Goal: Task Accomplishment & Management: Manage account settings

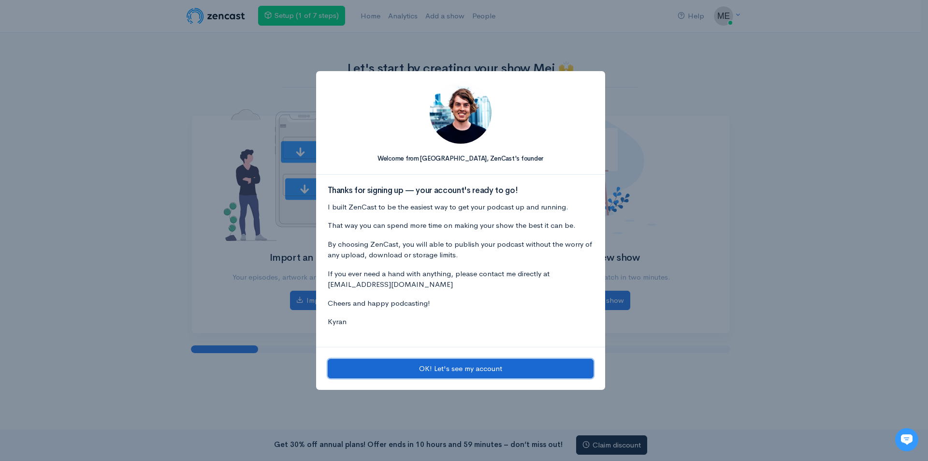
click at [466, 361] on button "OK! Let's see my account" at bounding box center [461, 369] width 266 height 20
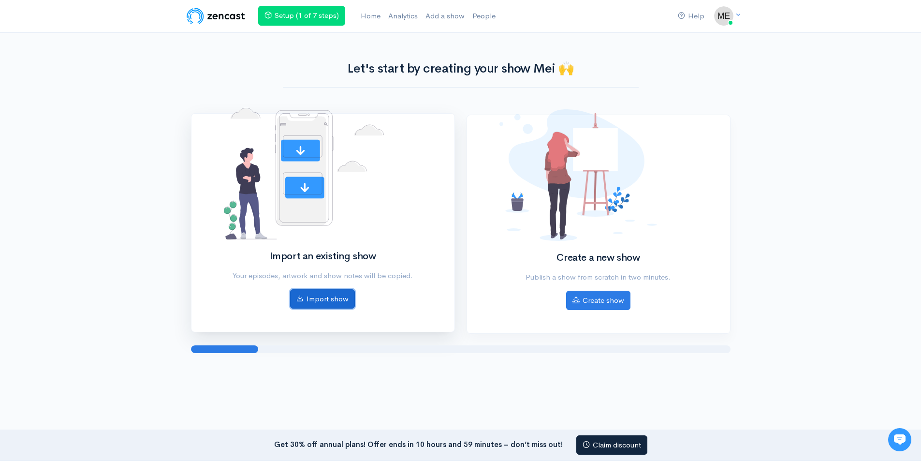
click at [329, 295] on link "Import show" at bounding box center [322, 299] width 65 height 20
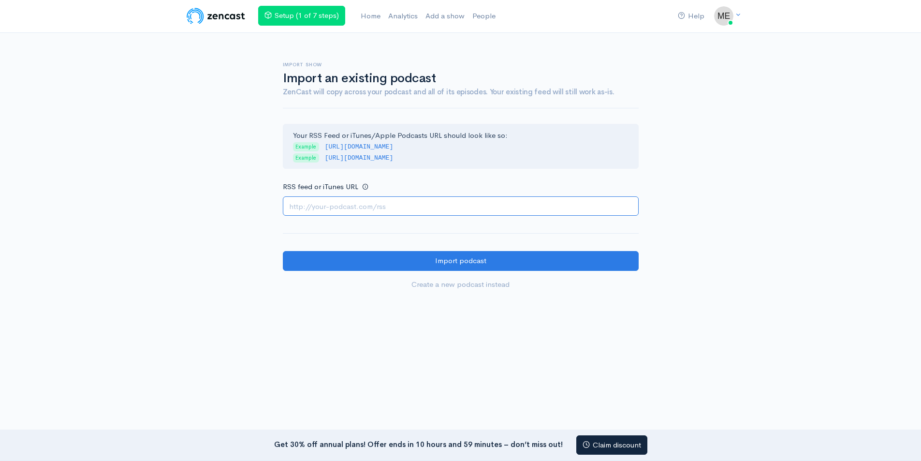
paste input "https://feeds.hubhopper.com/dbc9d35cc7d86e8c76273b998fe8a966.rss"
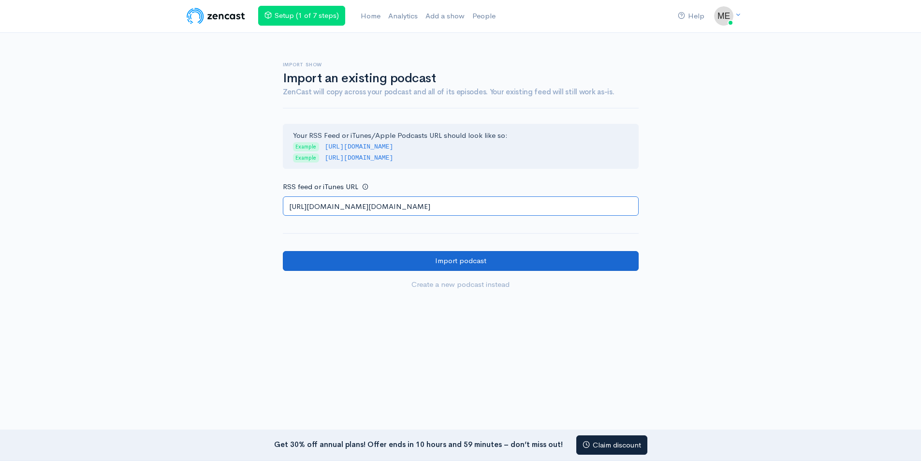
type input "https://feeds.hubhopper.com/dbc9d35cc7d86e8c76273b998fe8a966.rss"
click at [467, 255] on input "Import podcast" at bounding box center [461, 261] width 356 height 20
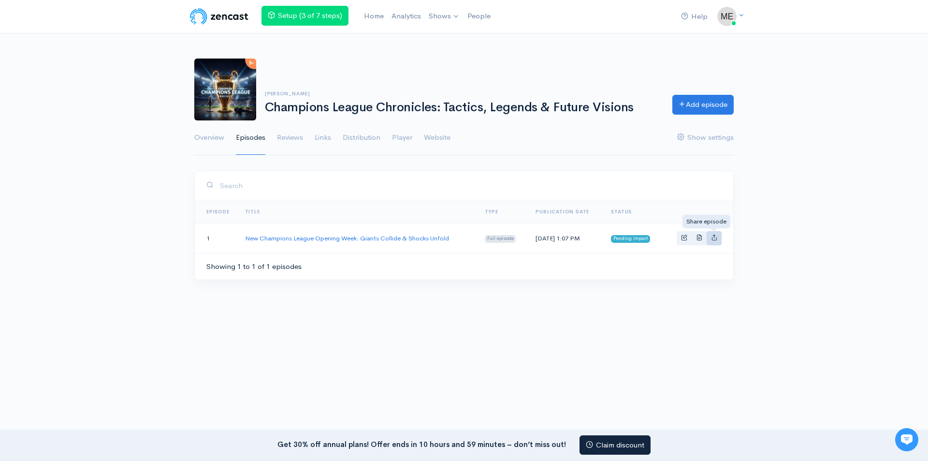
click at [711, 236] on icon "Basic example" at bounding box center [714, 237] width 6 height 6
type input "[URL][DOMAIN_NAME]"
type input "https://media.zencast.fm/champions-league-chronicles-tactics-legends-future-vis…"
type input "<iframe src='[URL][DOMAIN_NAME]' width='100%' height='190' frameborder='0' scro…"
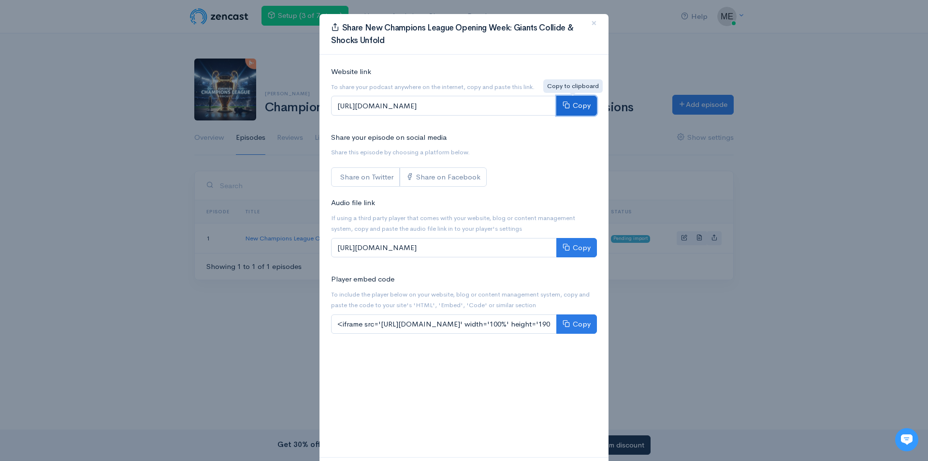
click at [572, 102] on button "Copy" at bounding box center [576, 106] width 41 height 20
click at [834, 223] on div "Share New Champions League Opening Week: Giants Collide & Shocks Unfold × Websi…" at bounding box center [464, 230] width 928 height 461
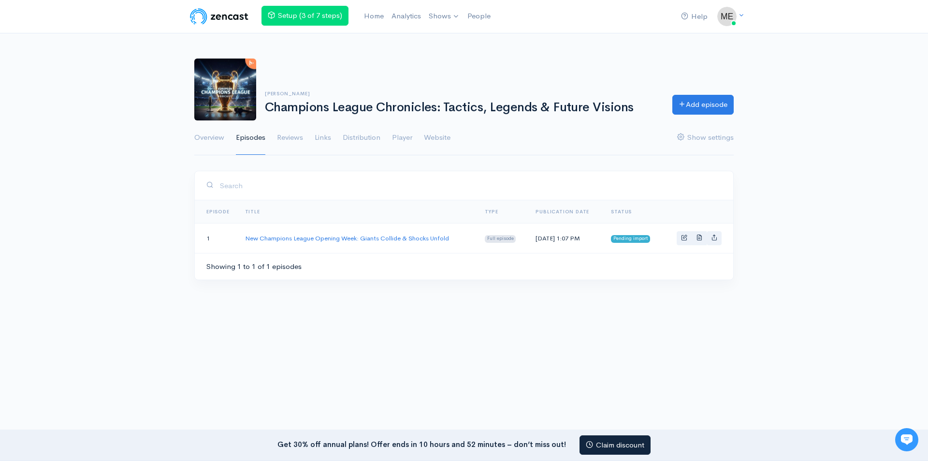
click at [635, 239] on span "Pending import" at bounding box center [630, 239] width 39 height 8
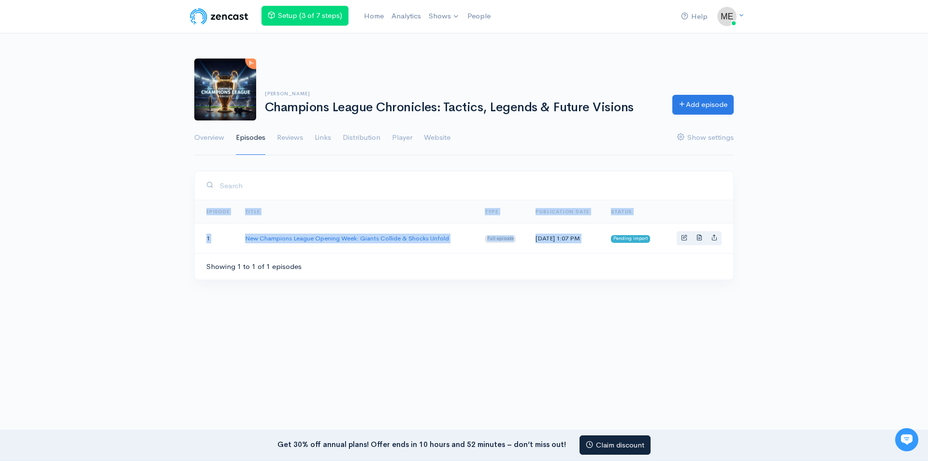
click at [635, 239] on span "Pending import" at bounding box center [630, 239] width 39 height 8
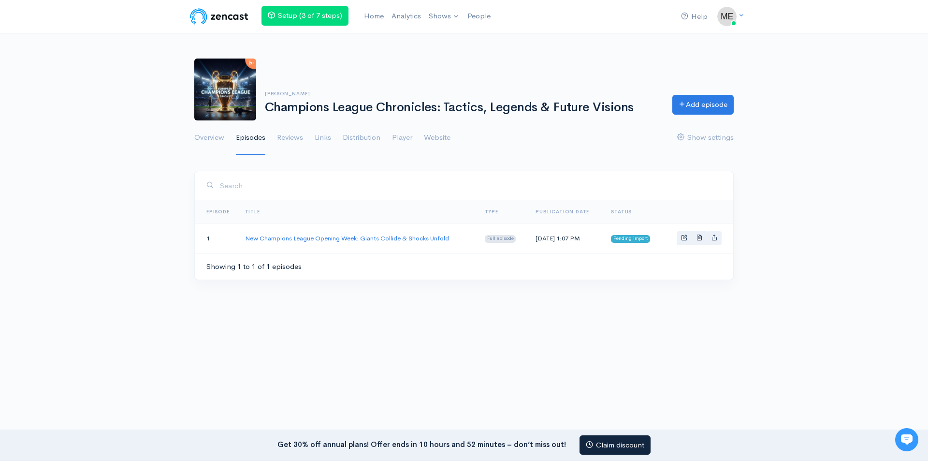
click at [659, 270] on div "Showing 1 to 1 of 1 episodes" at bounding box center [464, 266] width 538 height 27
click at [684, 240] on span "Basic example" at bounding box center [684, 237] width 6 height 6
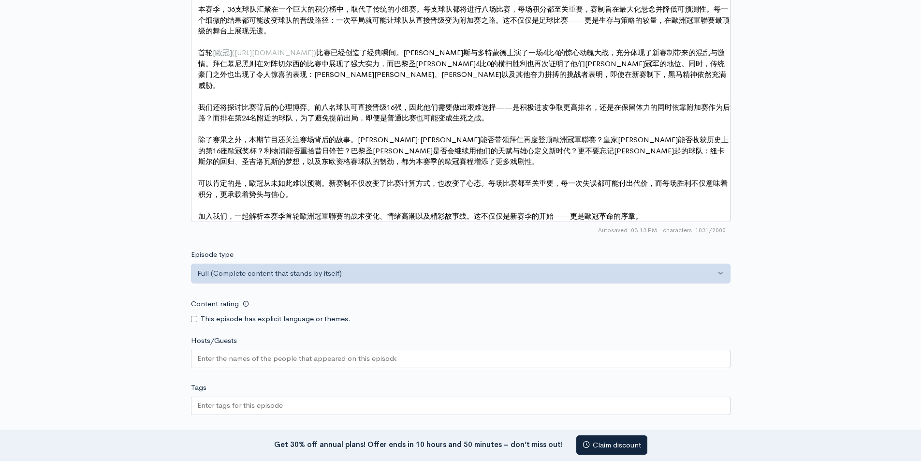
scroll to position [838, 0]
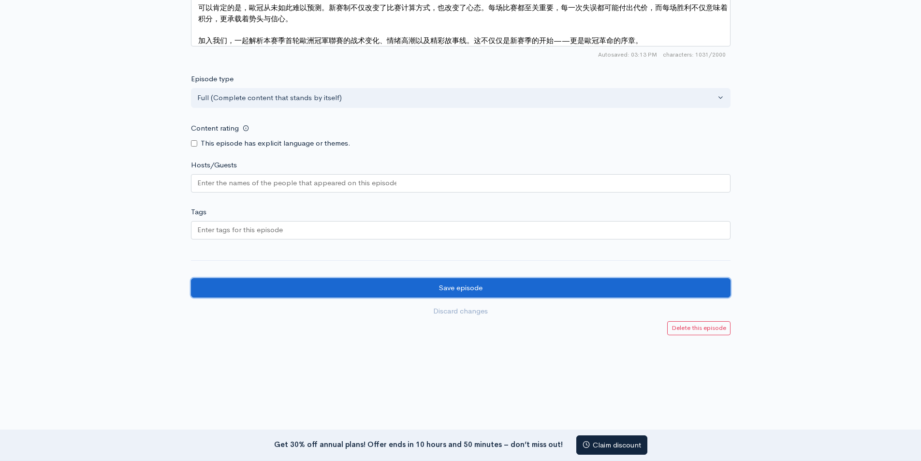
click at [475, 290] on input "Save episode" at bounding box center [460, 288] width 539 height 20
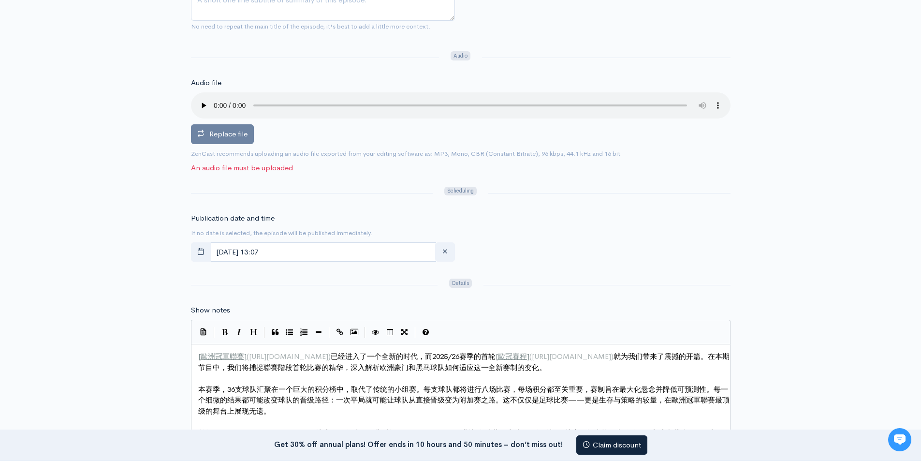
click at [212, 133] on span "Replace file" at bounding box center [228, 133] width 38 height 9
click at [0, 0] on input "Replace file" at bounding box center [0, 0] width 0 height 0
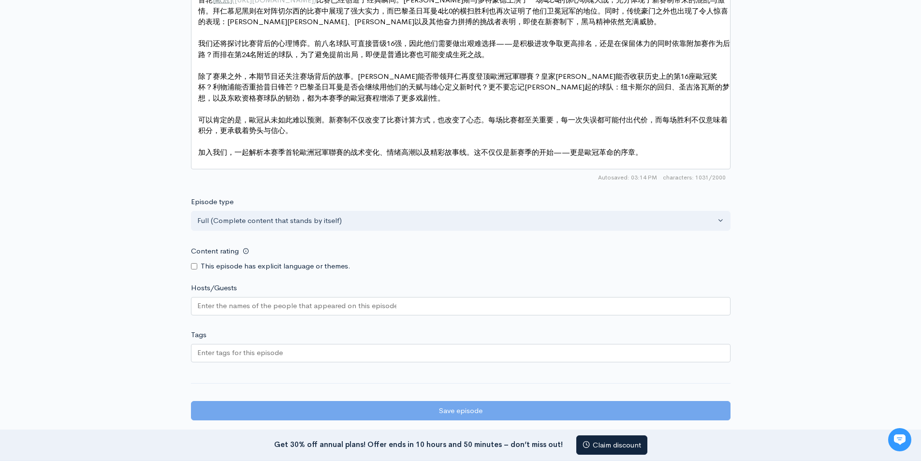
scroll to position [853, 0]
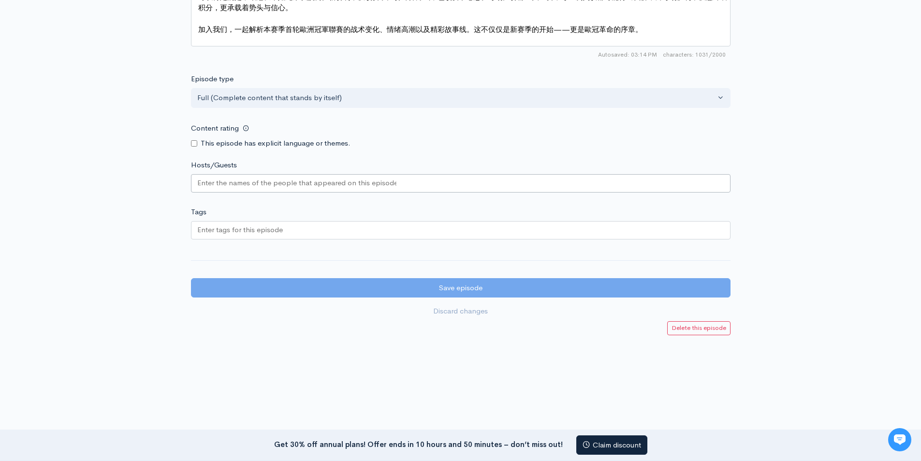
click at [241, 187] on input "Hosts/Guests" at bounding box center [296, 182] width 199 height 11
paste input "[PERSON_NAME]"
type input "[PERSON_NAME]"
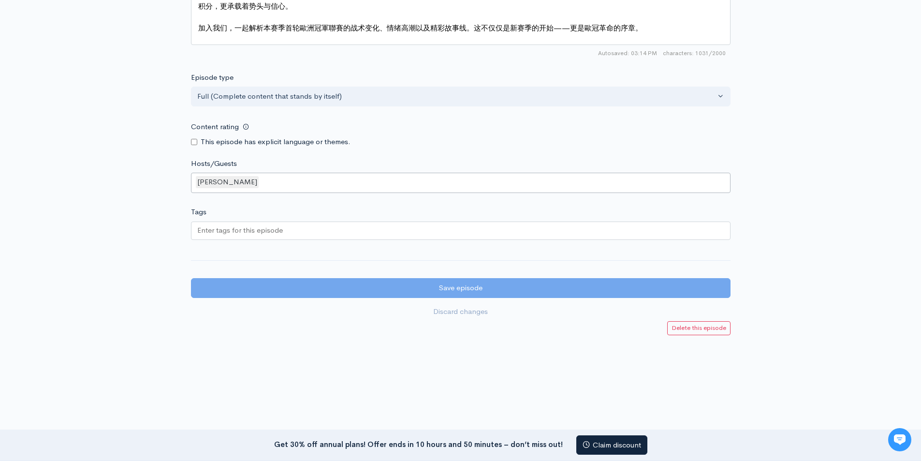
scroll to position [851, 0]
click at [259, 233] on input "Tags" at bounding box center [240, 230] width 87 height 11
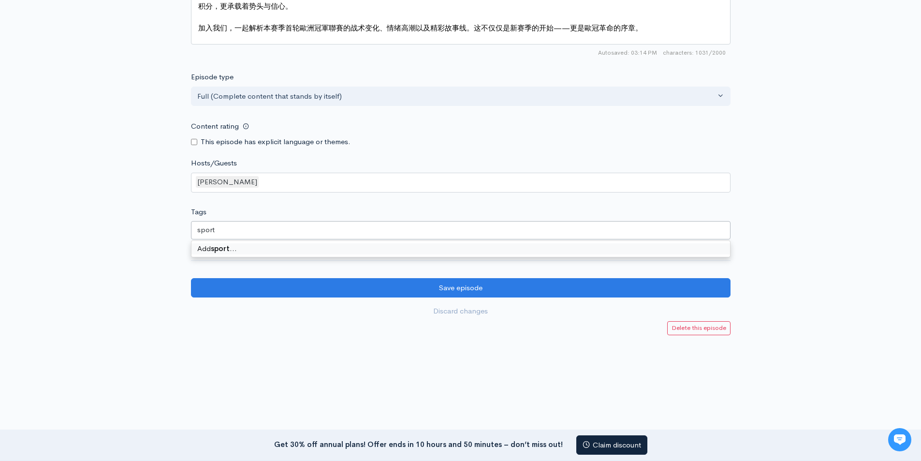
type input "sports"
type input "championship"
type input "football"
type input "socoor"
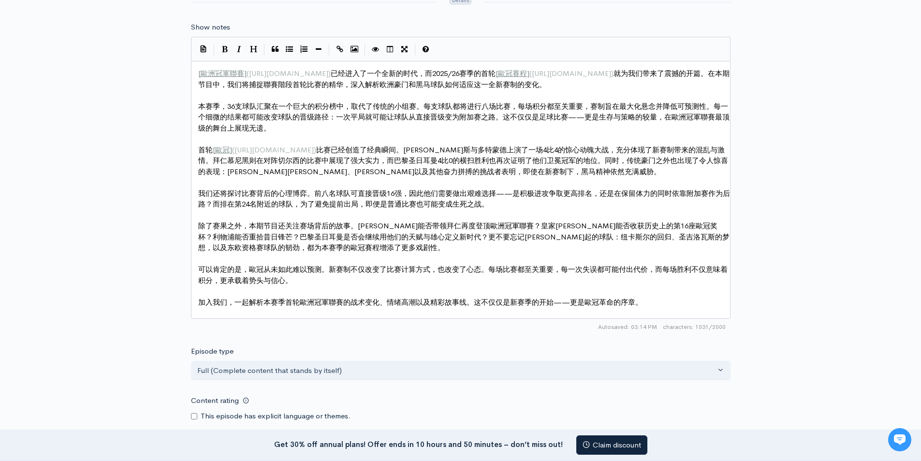
scroll to position [778, 0]
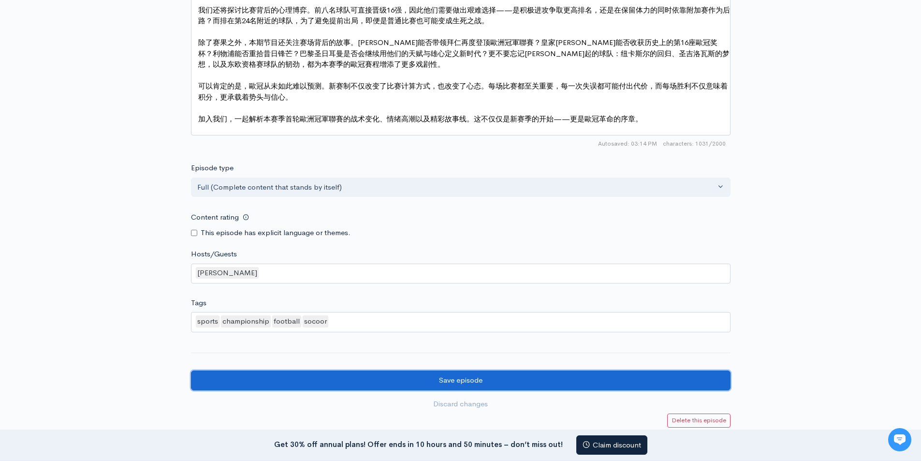
click at [495, 388] on input "Save episode" at bounding box center [460, 380] width 539 height 20
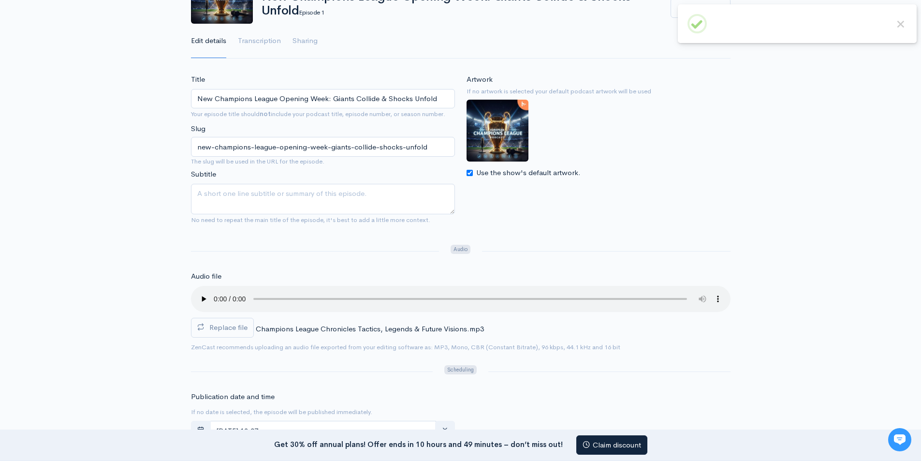
scroll to position [73, 0]
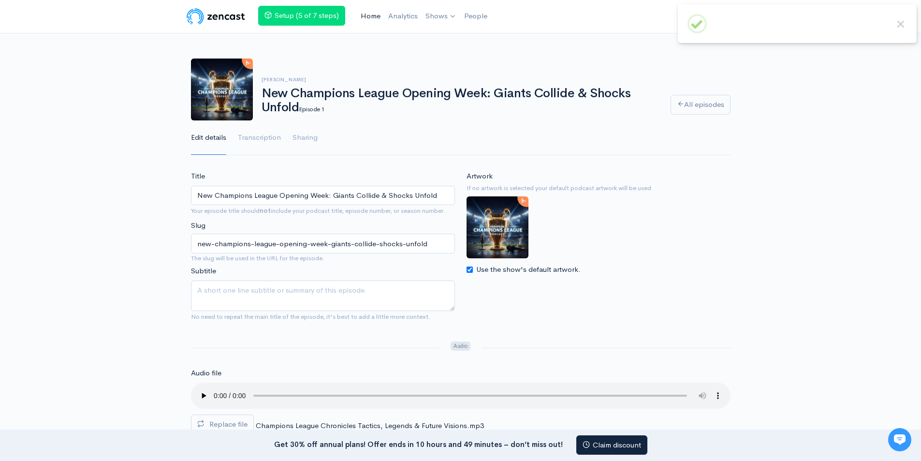
click at [371, 20] on link "Home" at bounding box center [371, 16] width 28 height 21
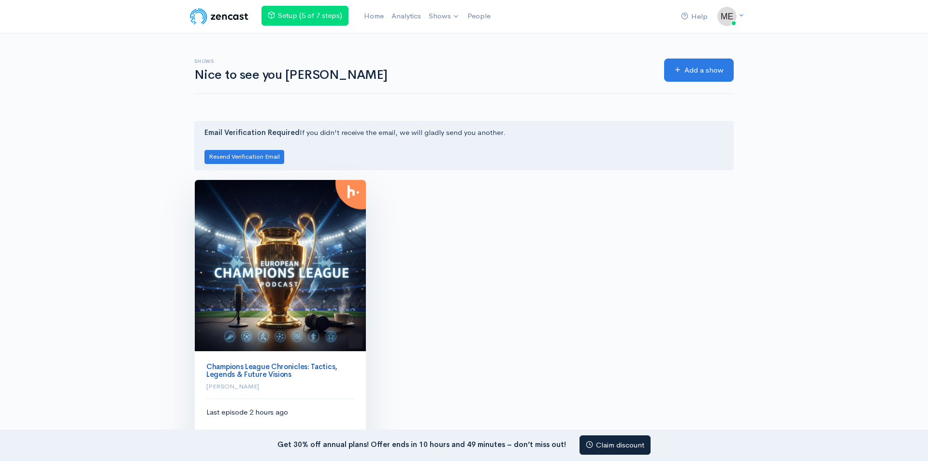
click at [282, 361] on link "Champions League Chronicles: Tactics, Legends & Future Visions" at bounding box center [271, 369] width 131 height 17
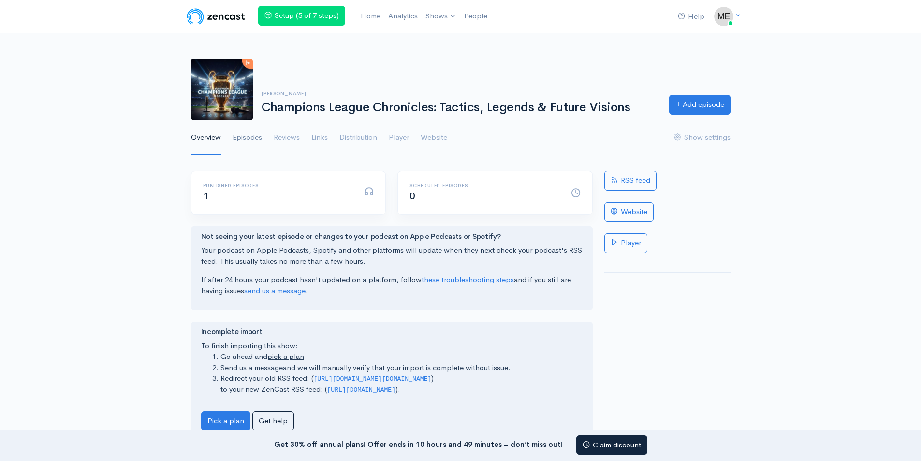
click at [247, 144] on link "Episodes" at bounding box center [246, 137] width 29 height 35
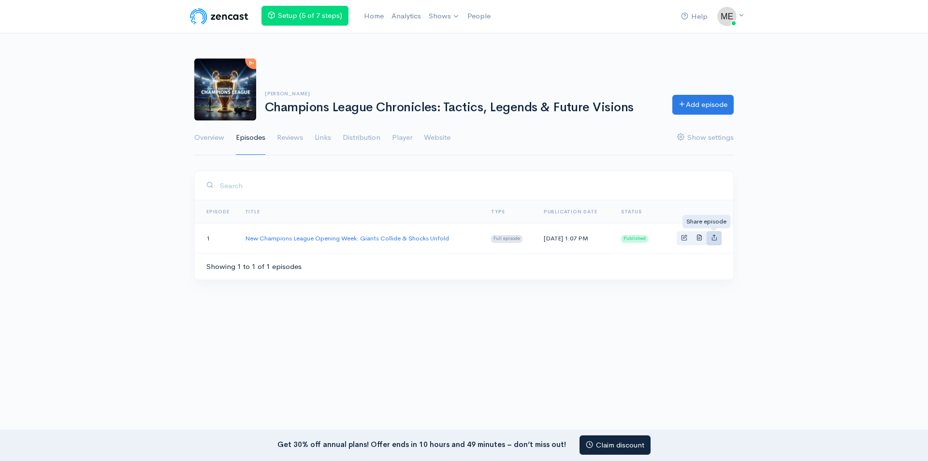
click at [710, 237] on link "Basic example" at bounding box center [714, 238] width 15 height 14
type input "https://champions-league-chronicles-tactics-legends-future-visions.zencast.webs…"
type input "https://media.zencast.fm/champions-league-chronicles-tactics-legends-future-vis…"
type input "<iframe src='https://share.zencast.fm/embed/episode/43ae8ee2-b4fa-416f-afe8-630…"
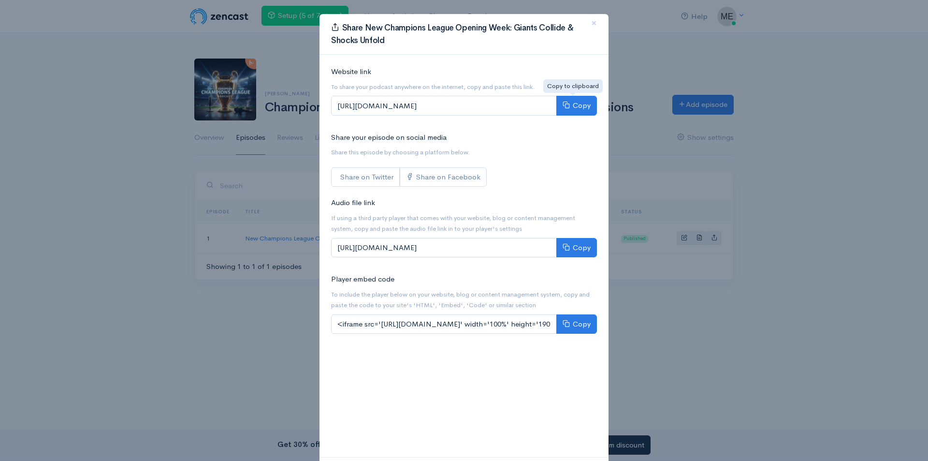
click at [567, 95] on div "Copy to clipboard" at bounding box center [572, 85] width 59 height 19
click at [567, 99] on button "Copy" at bounding box center [576, 106] width 41 height 20
click at [136, 186] on div "Share New Champions League Opening Week: Giants Collide & Shocks Unfold × Websi…" at bounding box center [464, 230] width 928 height 461
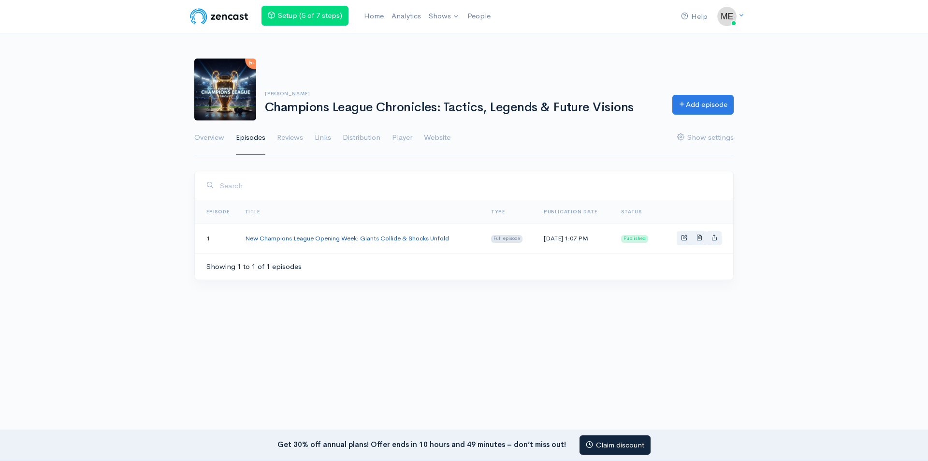
click at [344, 238] on link "New Champions League Opening Week: Giants Collide & Shocks Unfold" at bounding box center [347, 238] width 204 height 8
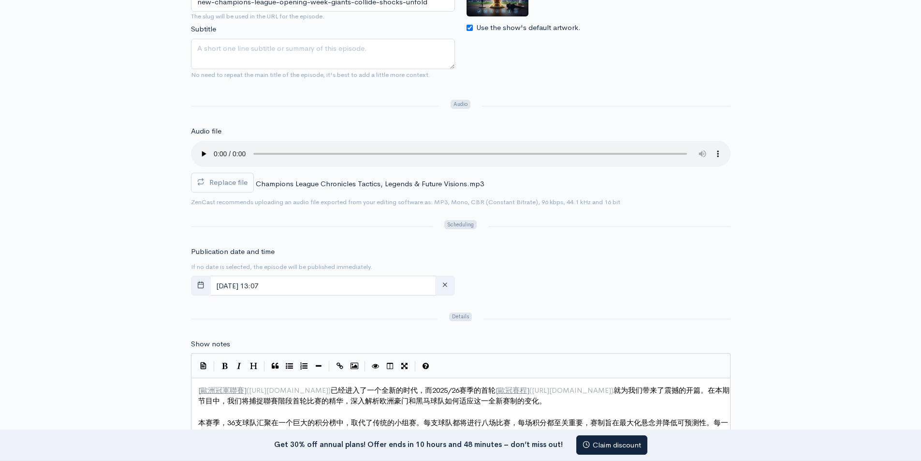
click at [646, 206] on span "ZenCast recommends uploading an audio file exported from your editing software …" at bounding box center [460, 201] width 539 height 11
click at [148, 188] on div "Title New Champions League Opening Week: Giants Collide & Shocks Unfold Your ep…" at bounding box center [460, 428] width 921 height 998
drag, startPoint x: 256, startPoint y: 146, endPoint x: 596, endPoint y: 202, distance: 345.2
click at [596, 202] on small "ZenCast recommends uploading an audio file exported from your editing software …" at bounding box center [405, 202] width 429 height 8
click at [226, 178] on span "Replace file" at bounding box center [228, 181] width 38 height 9
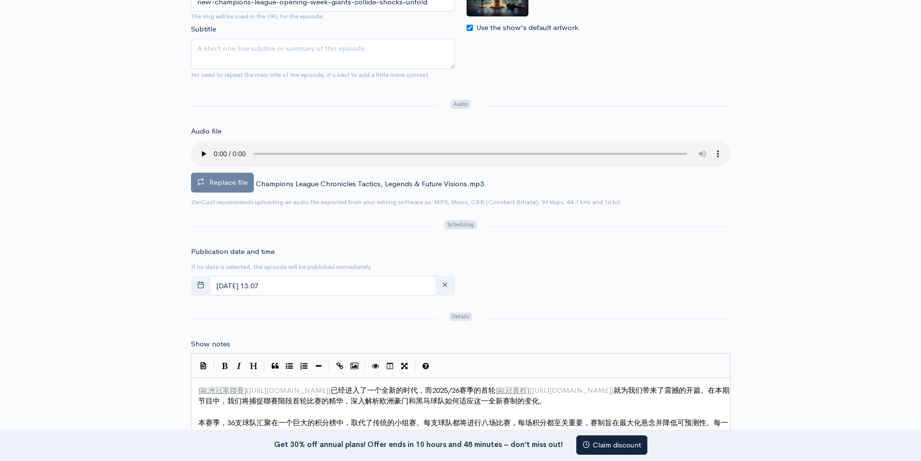
click at [0, 0] on input "Replace file" at bounding box center [0, 0] width 0 height 0
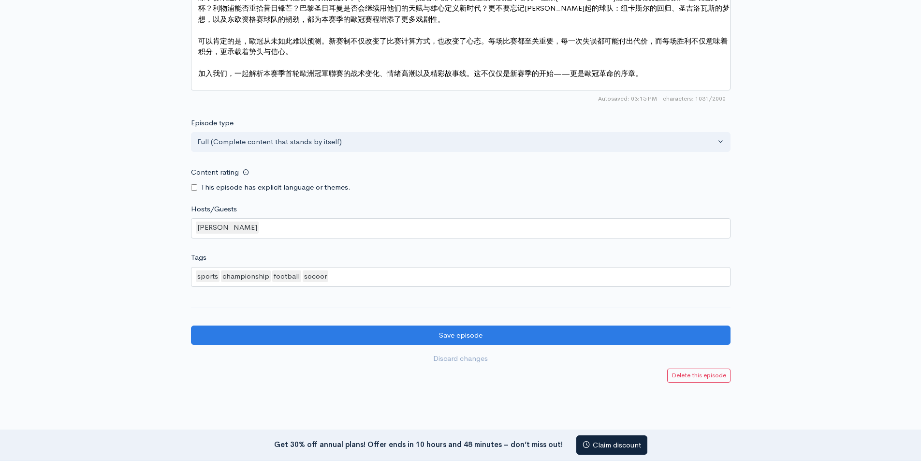
scroll to position [863, 0]
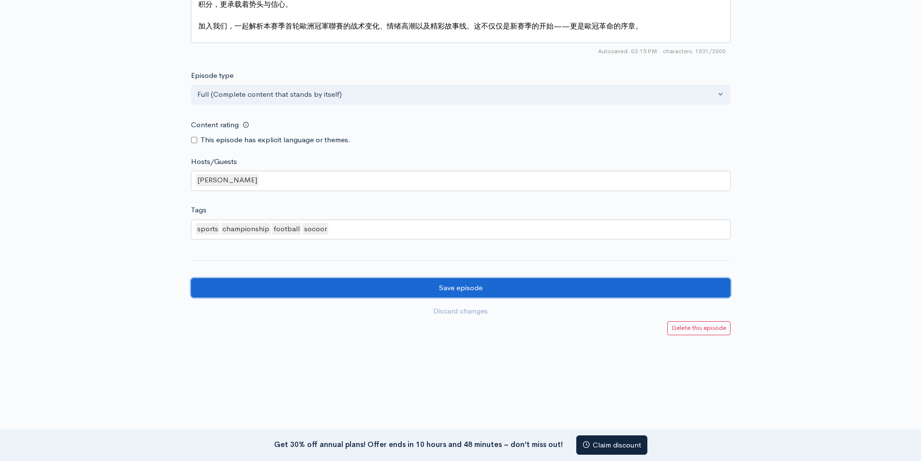
click at [445, 287] on input "Save episode" at bounding box center [460, 288] width 539 height 20
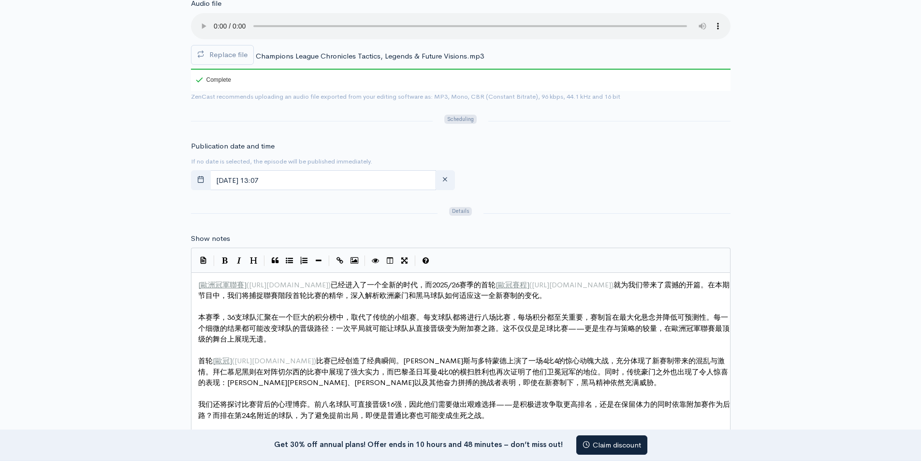
scroll to position [187, 0]
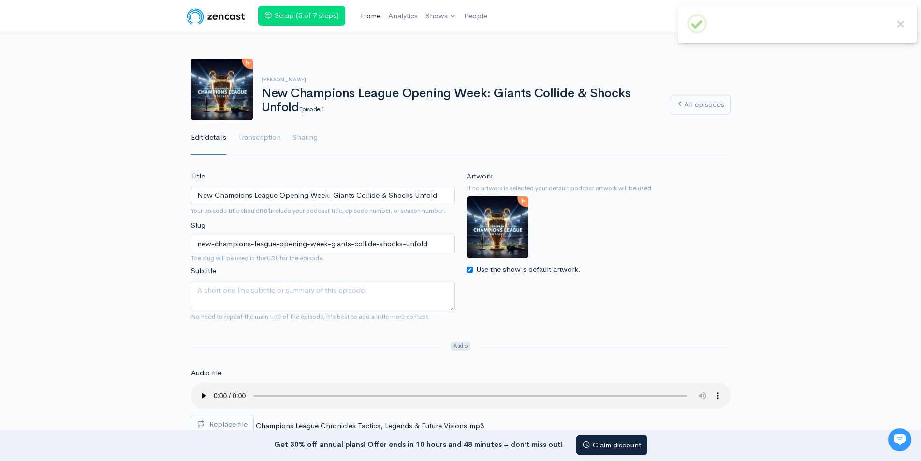
click at [367, 14] on link "Home" at bounding box center [371, 16] width 28 height 21
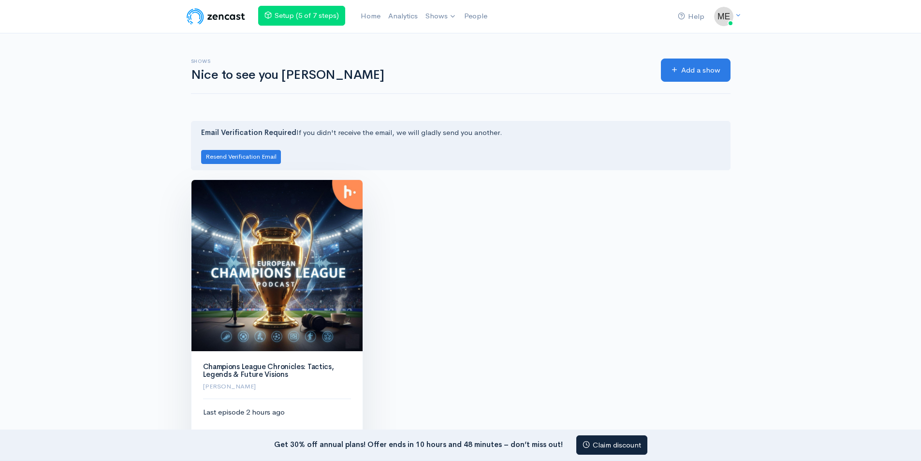
click at [290, 268] on img at bounding box center [276, 265] width 171 height 171
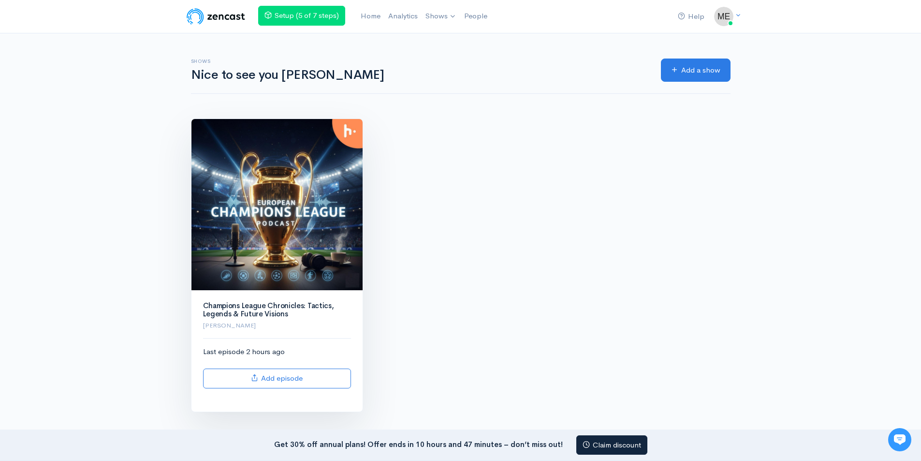
click at [289, 217] on img at bounding box center [276, 204] width 171 height 171
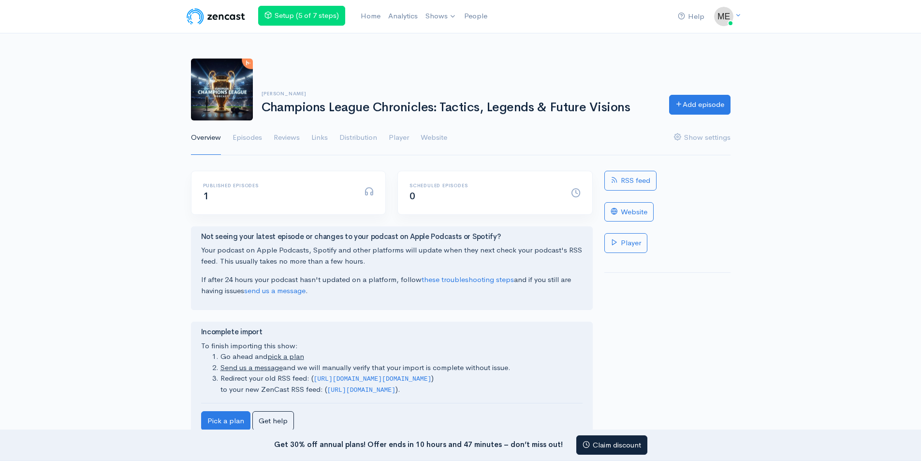
click at [263, 140] on ul "Overview Episodes Reviews Links Distribution Player Website Show settings" at bounding box center [460, 137] width 539 height 35
click at [259, 138] on link "Episodes" at bounding box center [246, 137] width 29 height 35
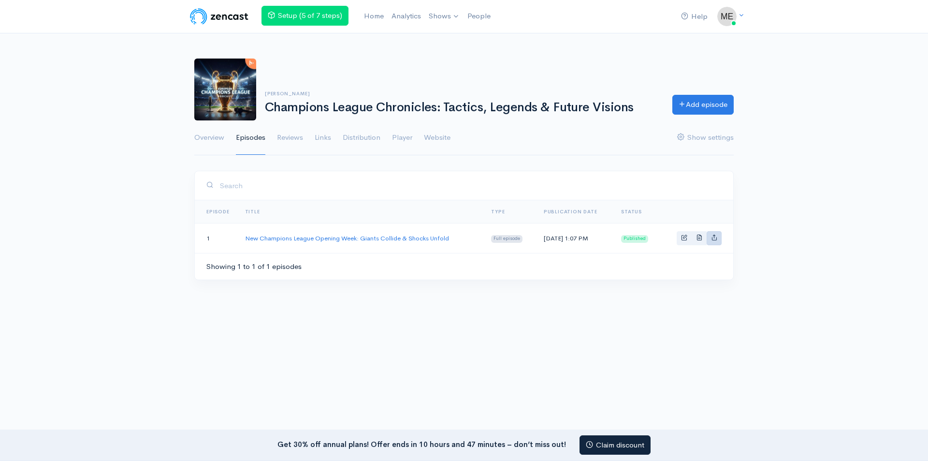
click at [720, 239] on link "Basic example" at bounding box center [714, 238] width 15 height 14
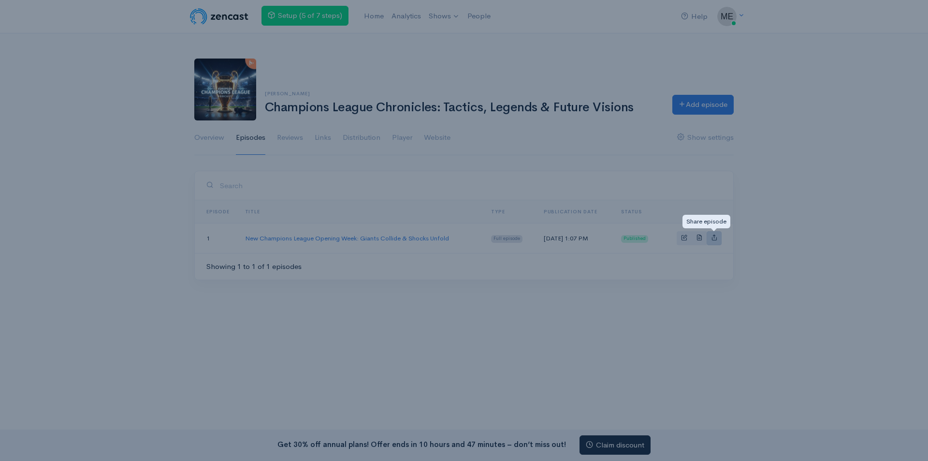
type input "[URL][DOMAIN_NAME]"
type input "<iframe src='[URL][DOMAIN_NAME]' width='100%' height='190' frameborder='0' scro…"
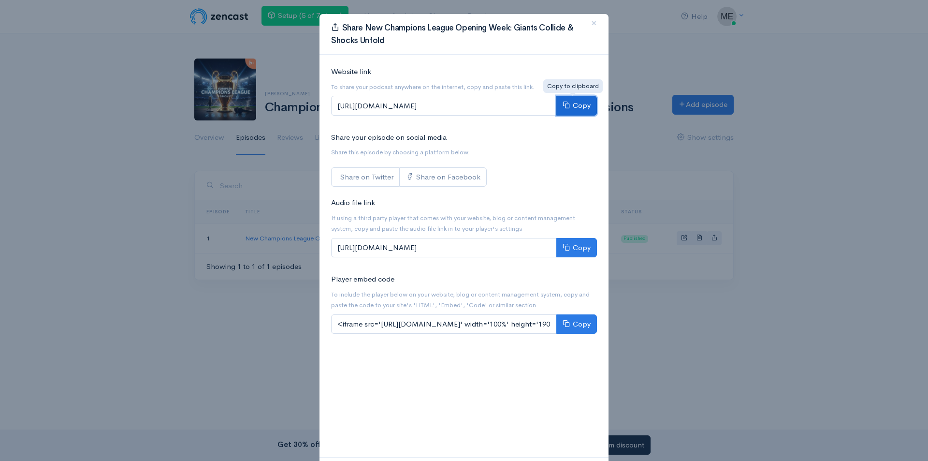
click at [564, 101] on button "Copy" at bounding box center [576, 106] width 41 height 20
